Goal: Navigation & Orientation: Go to known website

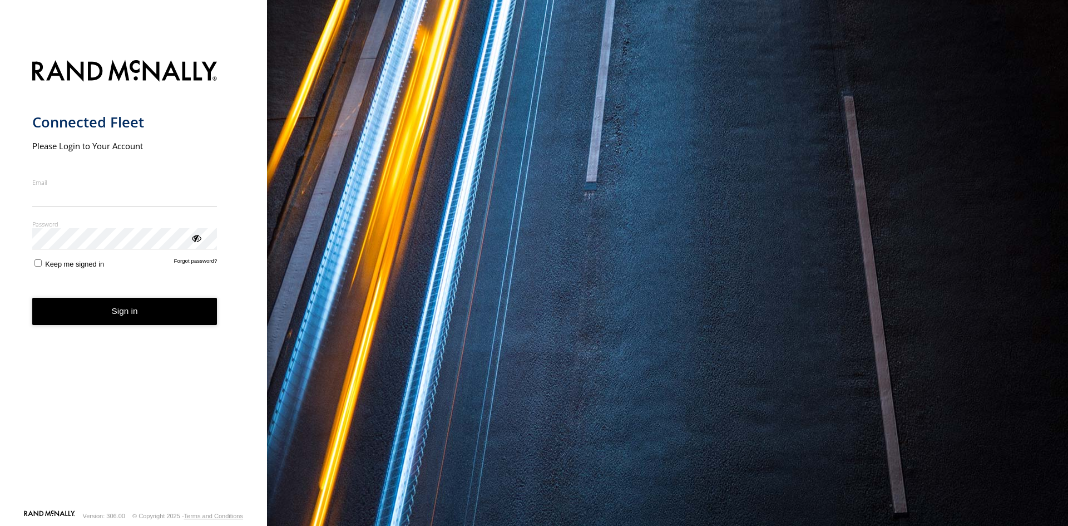
type input "**********"
click at [112, 334] on form "**********" at bounding box center [133, 281] width 203 height 456
click at [112, 324] on button "Sign in" at bounding box center [124, 311] width 185 height 27
click at [112, 315] on button "Sign in" at bounding box center [124, 311] width 185 height 27
